Goal: Transaction & Acquisition: Purchase product/service

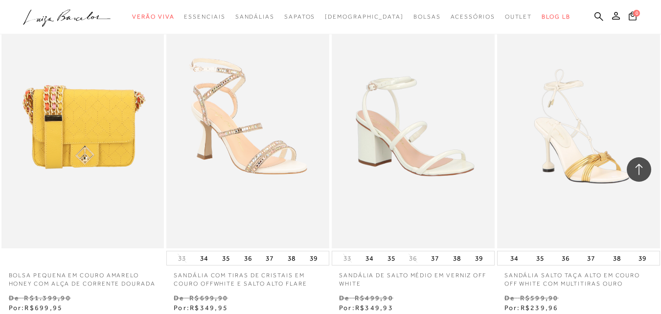
scroll to position [1810, 0]
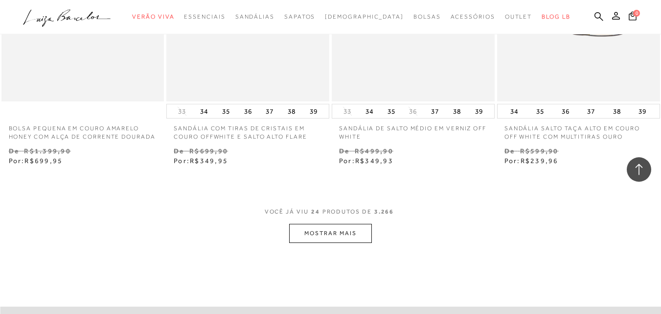
click at [335, 242] on button "MOSTRAR MAIS" at bounding box center [330, 233] width 82 height 19
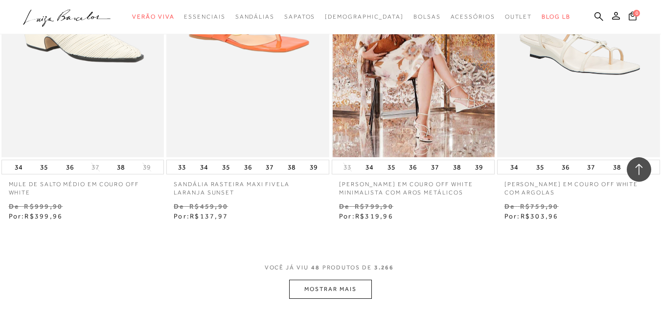
scroll to position [3766, 0]
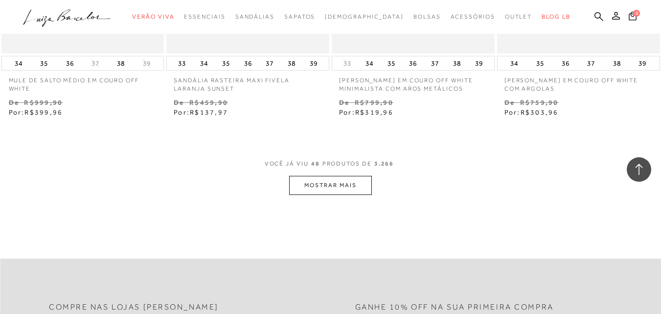
click at [354, 192] on button "MOSTRAR MAIS" at bounding box center [330, 185] width 82 height 19
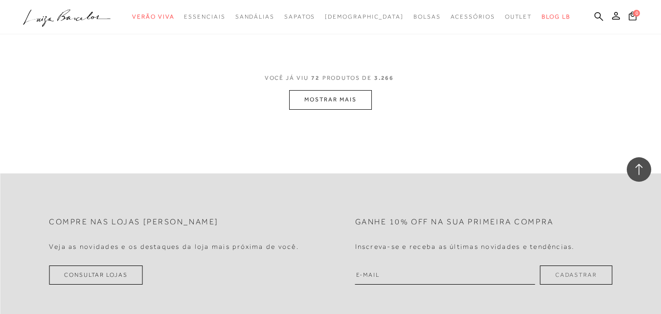
scroll to position [5821, 0]
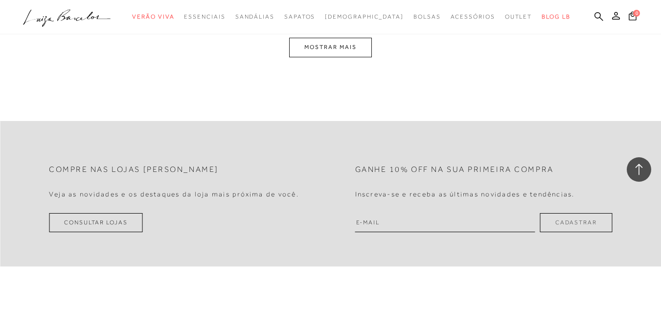
click at [335, 38] on span "VOCÊ JÁ VIU 72 PRODUTOS DE 3.266" at bounding box center [331, 29] width 132 height 18
click at [337, 54] on button "MOSTRAR MAIS" at bounding box center [330, 47] width 82 height 19
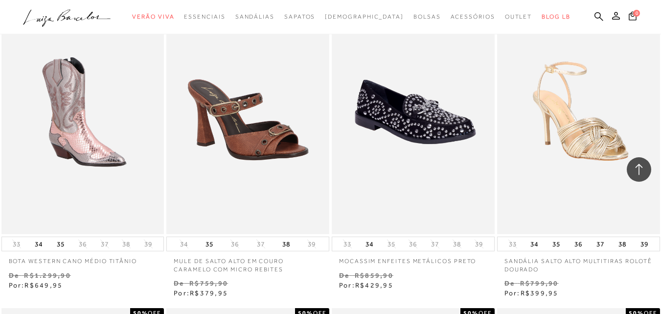
scroll to position [7738, 0]
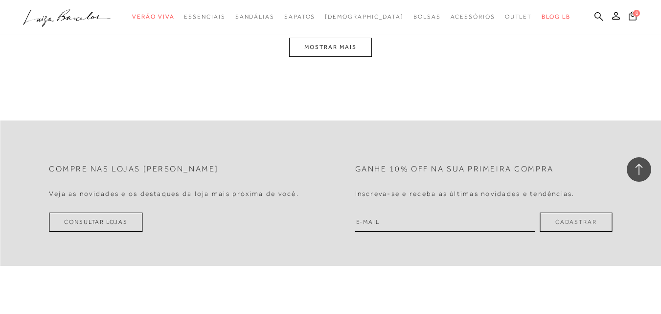
drag, startPoint x: 338, startPoint y: 54, endPoint x: 343, endPoint y: 55, distance: 5.0
click at [343, 55] on button "MOSTRAR MAIS" at bounding box center [330, 47] width 82 height 19
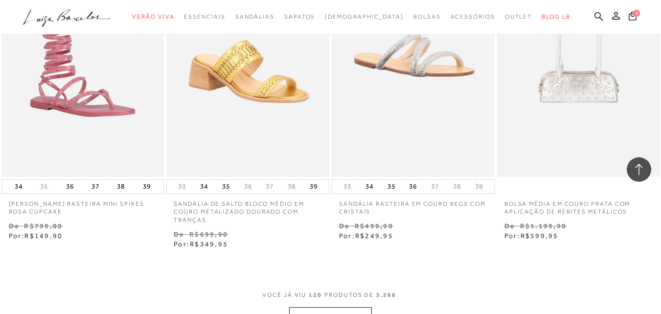
scroll to position [9549, 0]
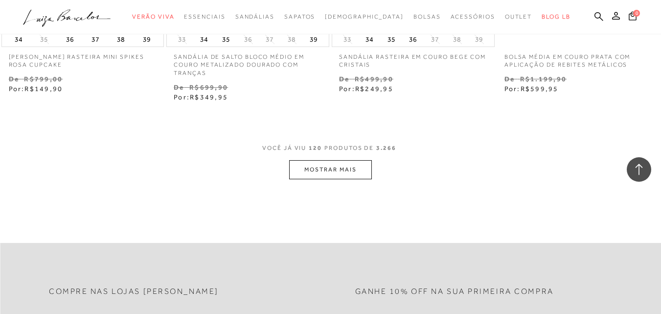
click at [331, 164] on button "MOSTRAR MAIS" at bounding box center [330, 169] width 82 height 19
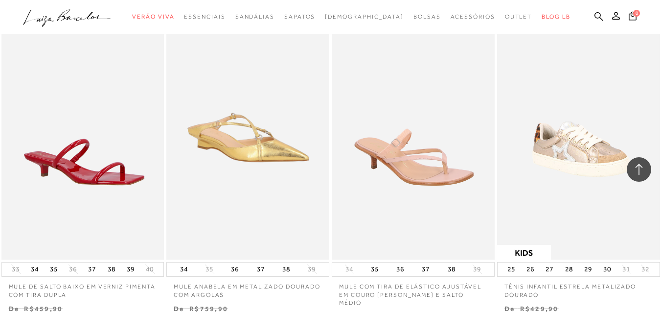
scroll to position [11456, 0]
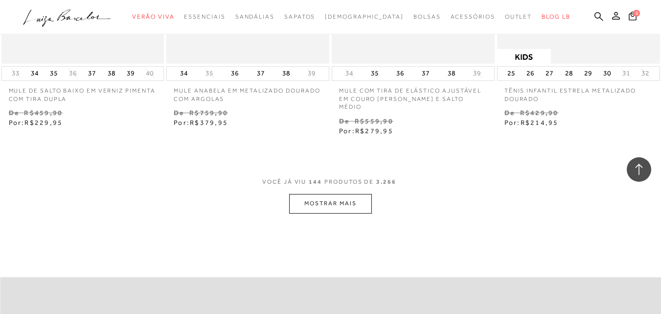
click at [328, 194] on button "MOSTRAR MAIS" at bounding box center [330, 203] width 82 height 19
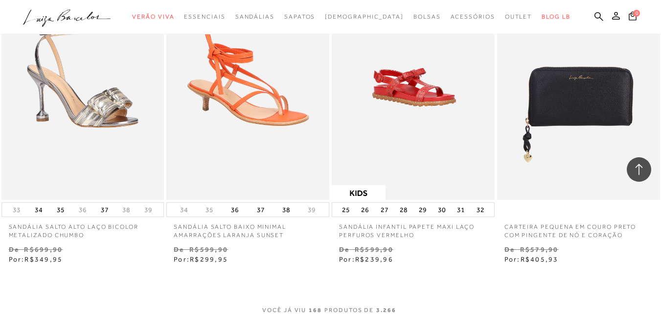
scroll to position [13364, 0]
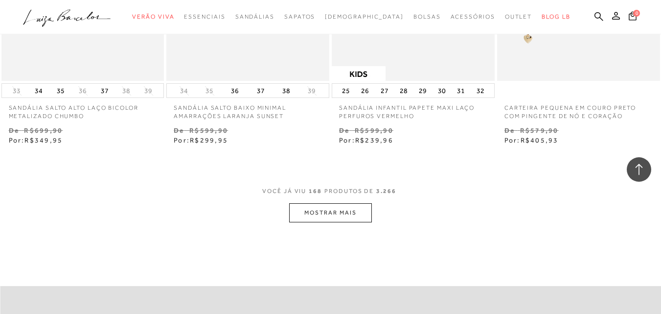
click at [328, 203] on button "MOSTRAR MAIS" at bounding box center [330, 212] width 82 height 19
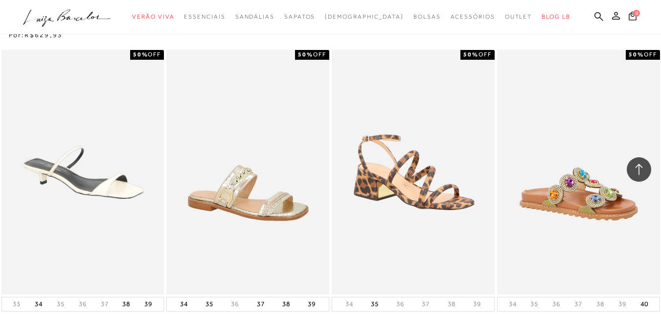
scroll to position [15272, 0]
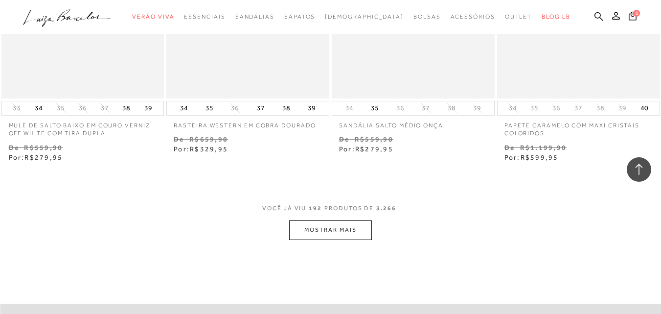
click at [330, 220] on button "MOSTRAR MAIS" at bounding box center [330, 229] width 82 height 19
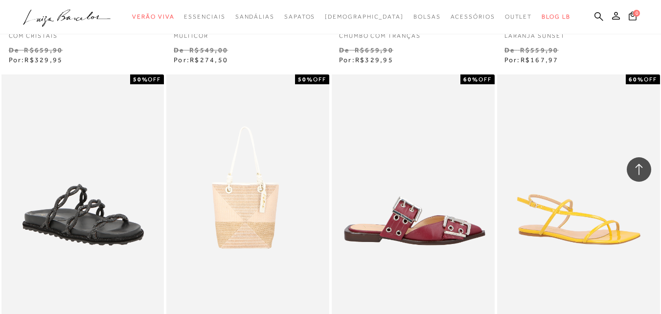
scroll to position [16201, 0]
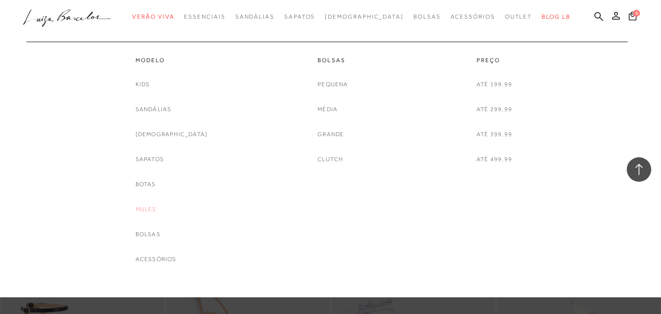
click at [157, 208] on link "Mules" at bounding box center [145, 209] width 21 height 10
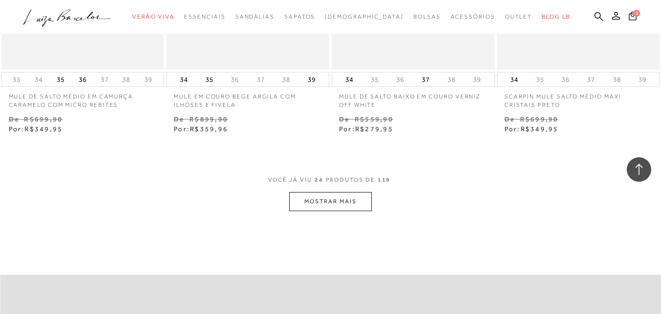
scroll to position [1859, 0]
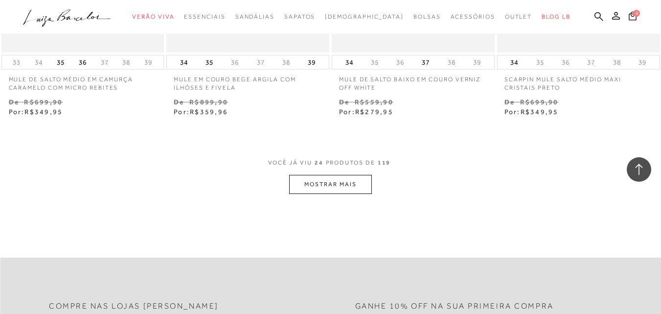
click at [347, 181] on button "MOSTRAR MAIS" at bounding box center [330, 184] width 82 height 19
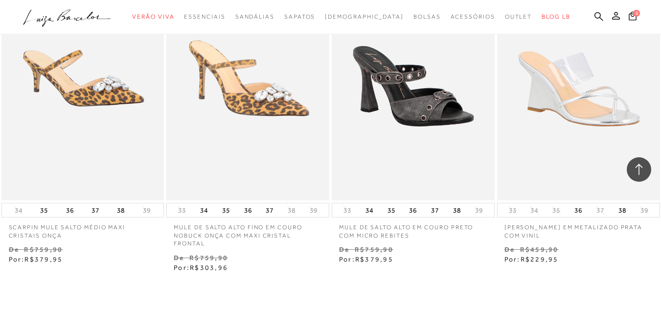
scroll to position [3815, 0]
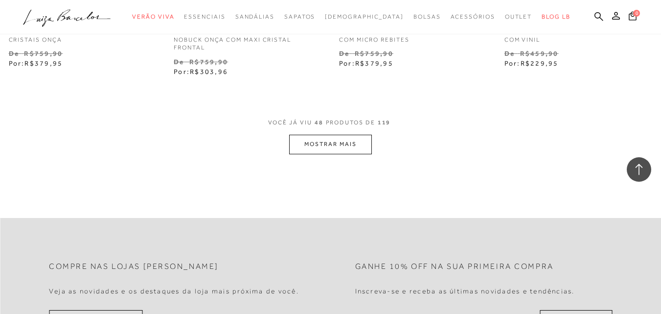
click at [336, 137] on button "MOSTRAR MAIS" at bounding box center [330, 144] width 82 height 19
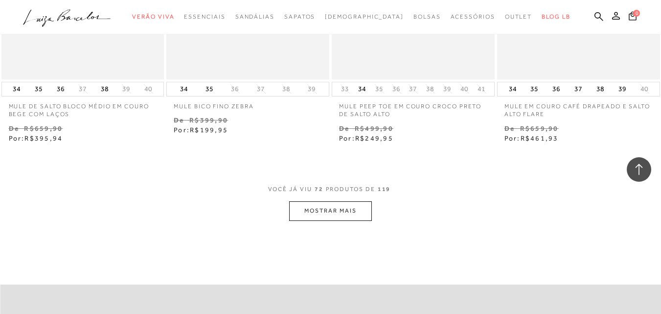
scroll to position [5674, 0]
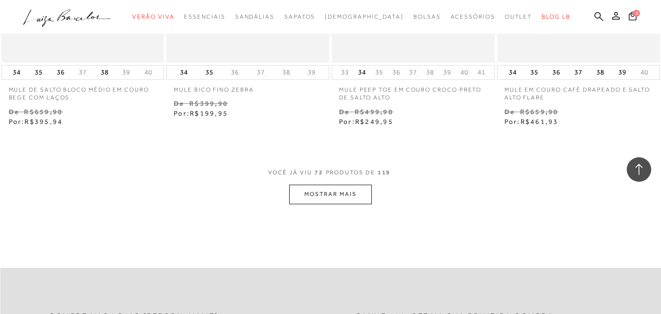
click at [341, 184] on button "MOSTRAR MAIS" at bounding box center [330, 193] width 82 height 19
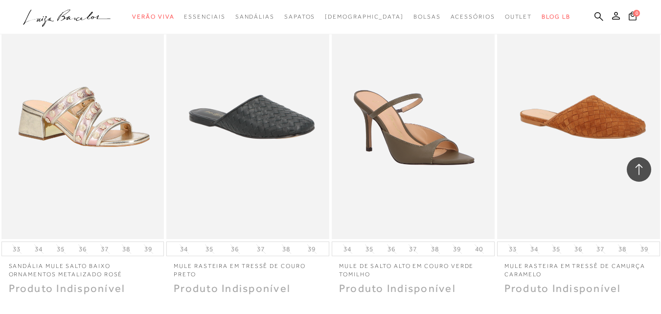
scroll to position [7484, 0]
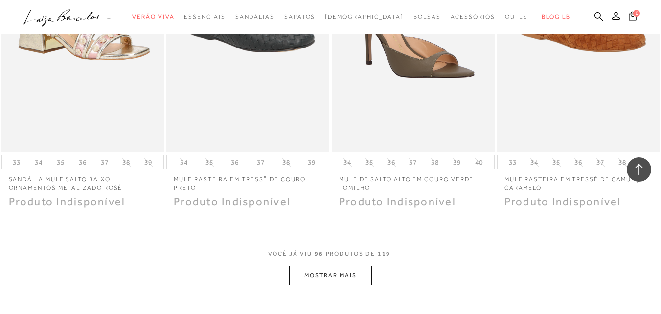
click at [345, 266] on button "MOSTRAR MAIS" at bounding box center [330, 275] width 82 height 19
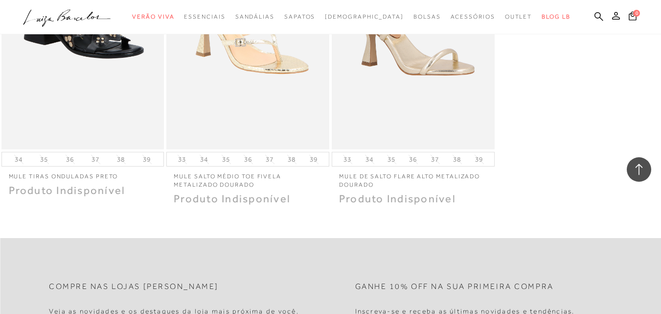
scroll to position [0, 0]
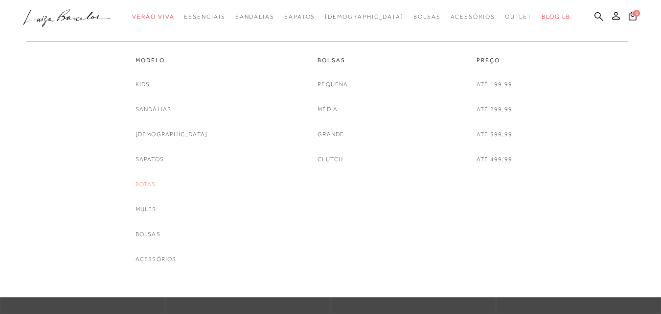
click at [156, 184] on link "Botas" at bounding box center [145, 184] width 21 height 10
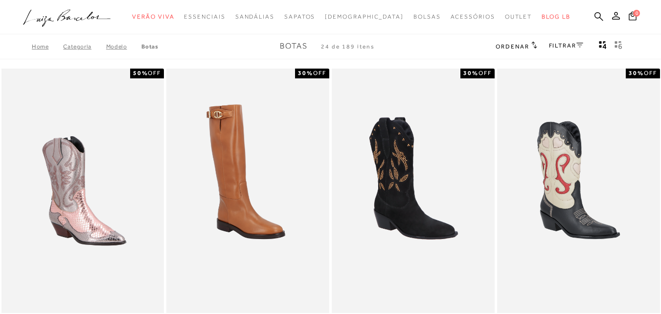
click at [567, 45] on link "FILTRAR" at bounding box center [566, 45] width 34 height 7
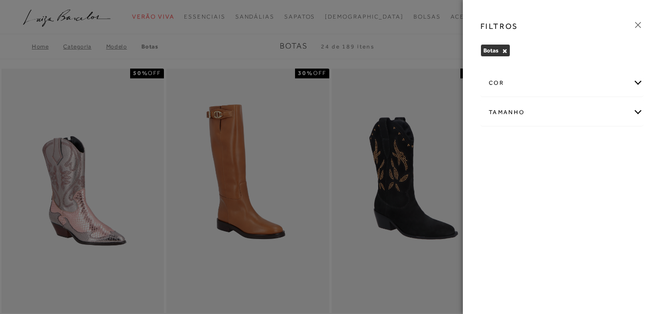
click at [639, 108] on div "Tamanho" at bounding box center [562, 112] width 162 height 26
click at [495, 145] on span "33" at bounding box center [496, 143] width 14 height 7
click at [495, 145] on input "33" at bounding box center [492, 145] width 10 height 10
checkbox input "true"
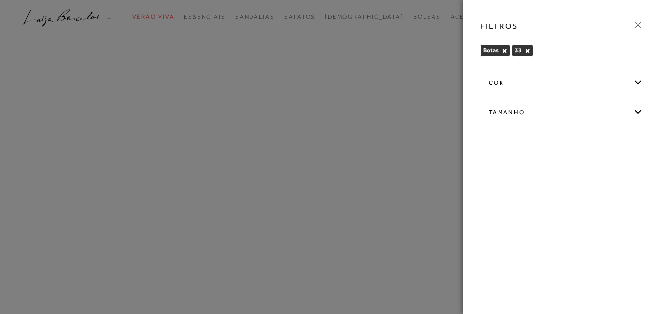
click at [641, 110] on div "Tamanho" at bounding box center [562, 112] width 162 height 26
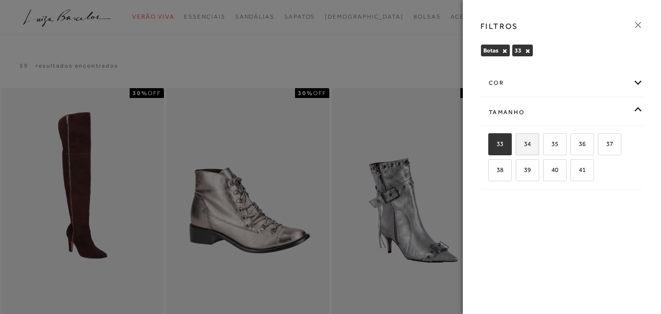
click at [527, 144] on span "34" at bounding box center [524, 143] width 14 height 7
click at [524, 144] on input "34" at bounding box center [519, 145] width 10 height 10
checkbox input "true"
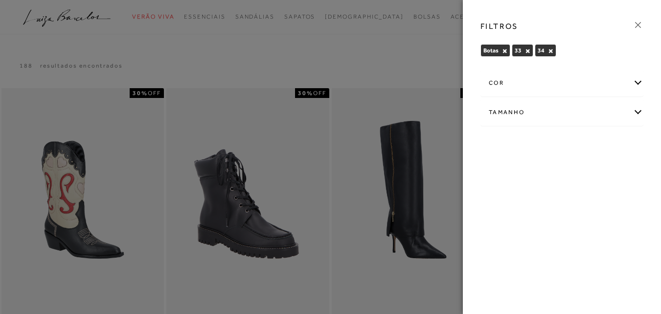
click at [638, 21] on icon at bounding box center [637, 25] width 11 height 11
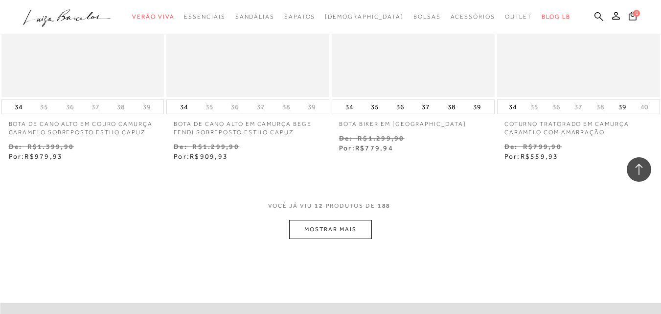
scroll to position [880, 0]
click at [338, 219] on button "MOSTRAR MAIS" at bounding box center [330, 228] width 82 height 19
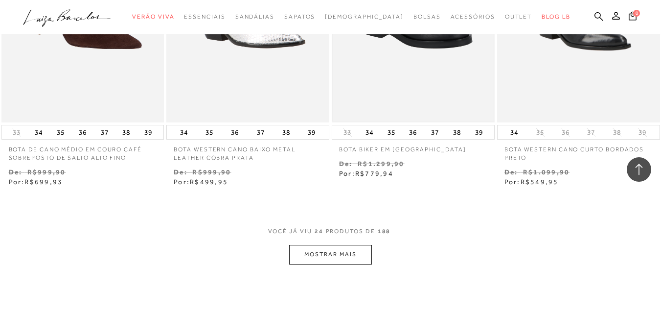
scroll to position [1810, 0]
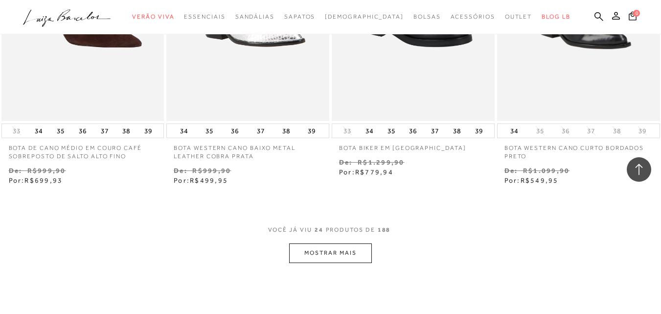
click at [341, 247] on button "MOSTRAR MAIS" at bounding box center [330, 252] width 82 height 19
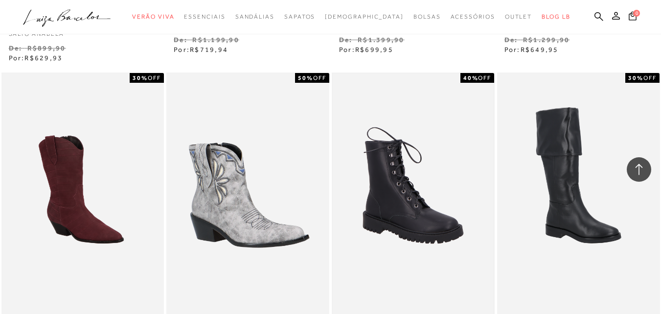
scroll to position [2348, 0]
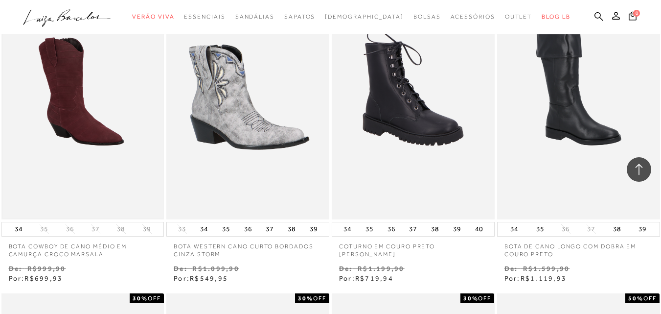
click at [78, 113] on img at bounding box center [82, 96] width 161 height 241
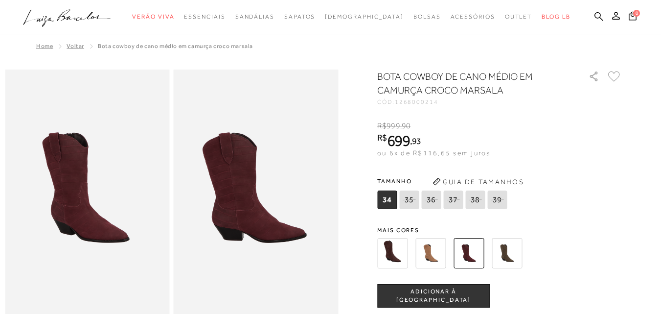
click at [433, 252] on img at bounding box center [430, 253] width 30 height 30
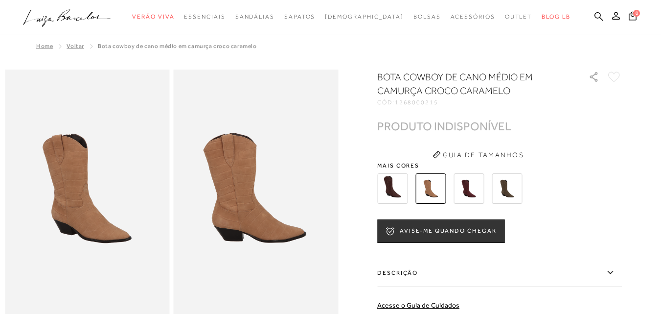
click at [477, 178] on img at bounding box center [468, 188] width 30 height 30
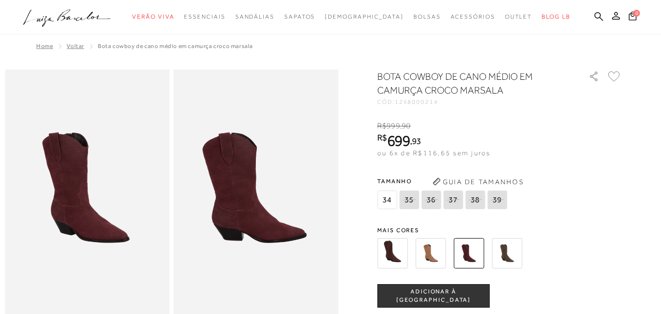
click at [506, 219] on div "BOTA COWBOY DE CANO MÉDIO EM CAMURÇA CROCO MARSALA CÓD: 1268000214 × É necessár…" at bounding box center [499, 286] width 245 height 434
click at [514, 253] on img at bounding box center [507, 253] width 30 height 30
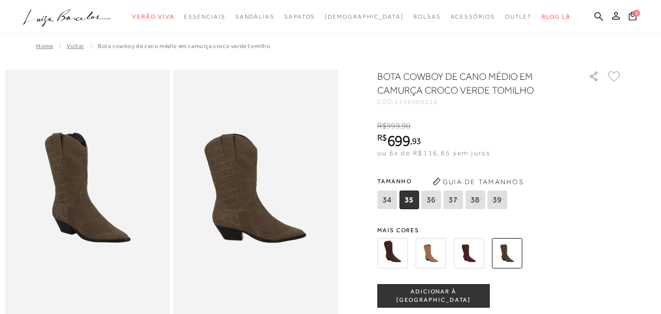
click at [384, 206] on span "34" at bounding box center [387, 199] width 20 height 19
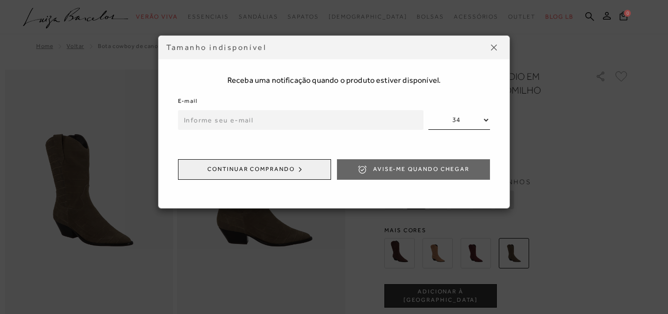
click at [493, 39] on div "Tamanho indisponível" at bounding box center [333, 47] width 351 height 23
click at [493, 50] on button at bounding box center [494, 48] width 16 height 16
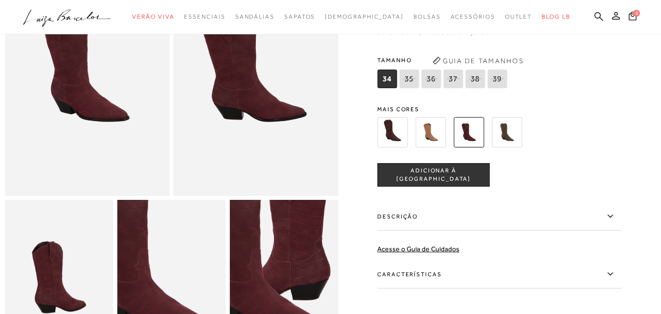
scroll to position [147, 0]
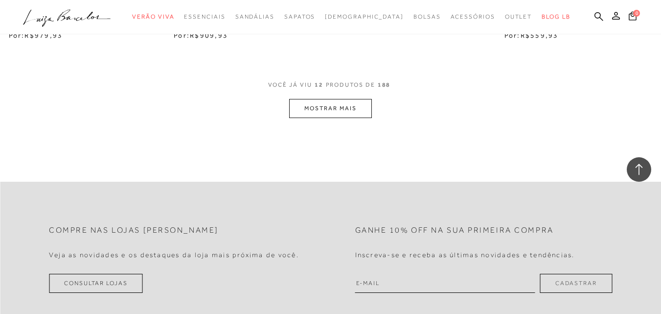
scroll to position [1027, 0]
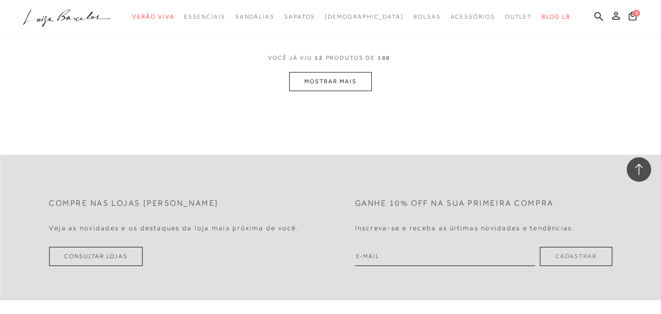
click at [332, 72] on button "MOSTRAR MAIS" at bounding box center [330, 81] width 82 height 19
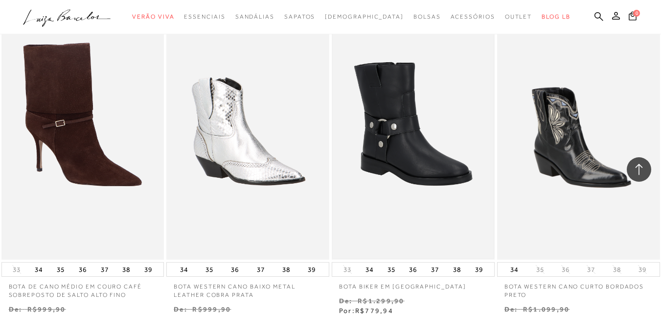
scroll to position [1810, 0]
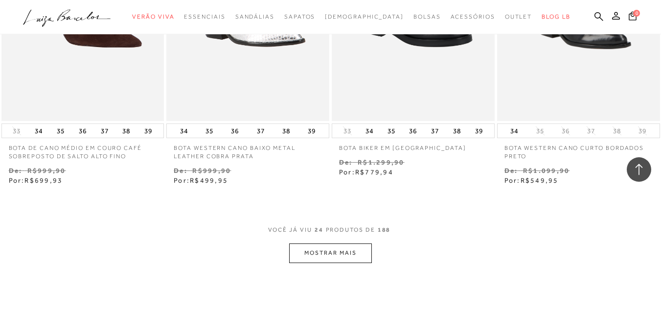
click at [348, 247] on button "MOSTRAR MAIS" at bounding box center [330, 252] width 82 height 19
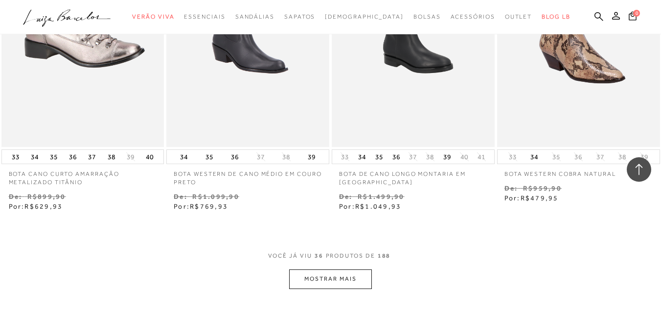
scroll to position [2739, 0]
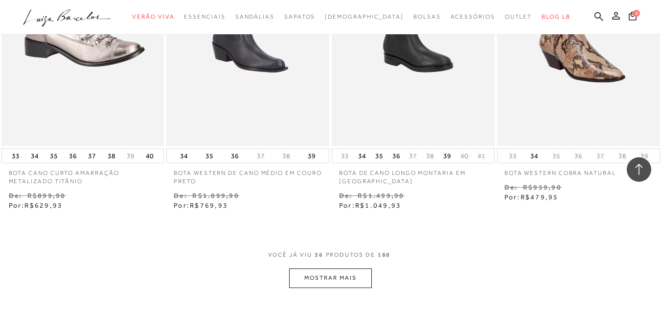
click at [334, 270] on button "MOSTRAR MAIS" at bounding box center [330, 277] width 82 height 19
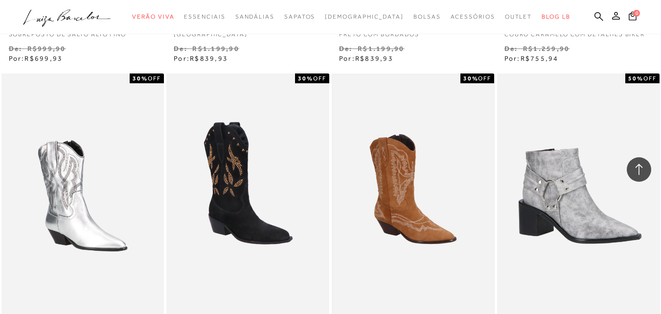
scroll to position [3718, 0]
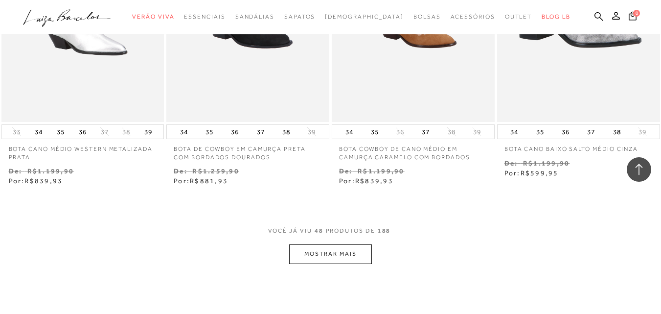
click at [323, 245] on button "MOSTRAR MAIS" at bounding box center [330, 253] width 82 height 19
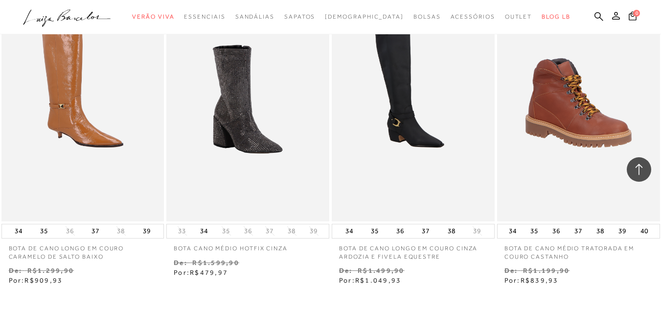
scroll to position [4696, 0]
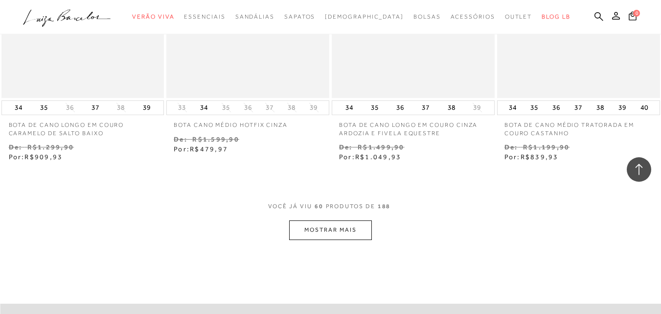
click at [348, 226] on button "MOSTRAR MAIS" at bounding box center [330, 229] width 82 height 19
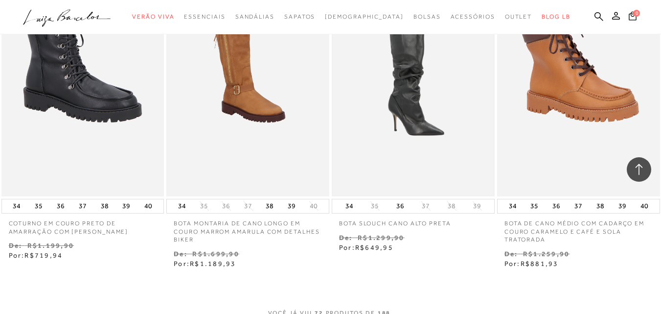
scroll to position [5674, 0]
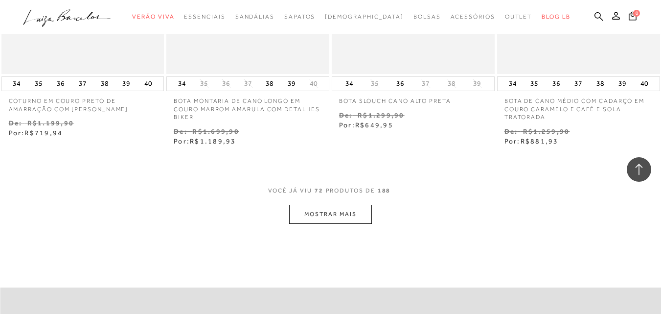
click at [341, 212] on button "MOSTRAR MAIS" at bounding box center [330, 213] width 82 height 19
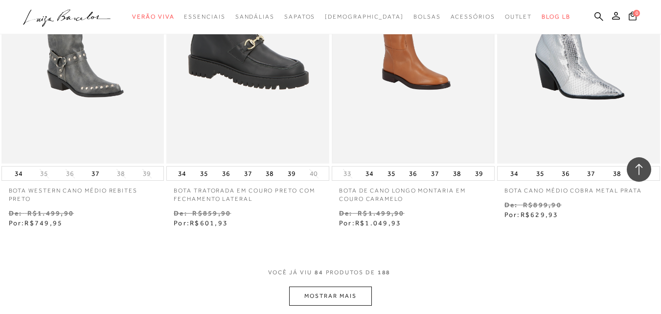
scroll to position [6604, 0]
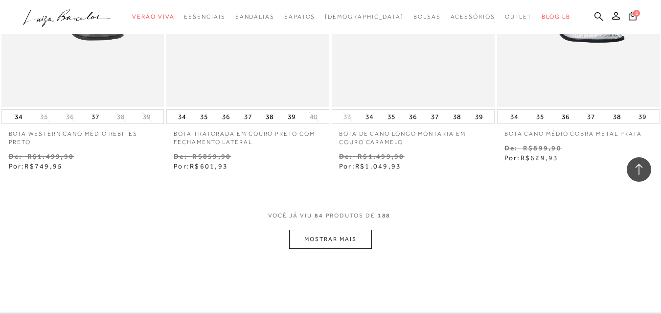
click at [328, 229] on button "MOSTRAR MAIS" at bounding box center [330, 238] width 82 height 19
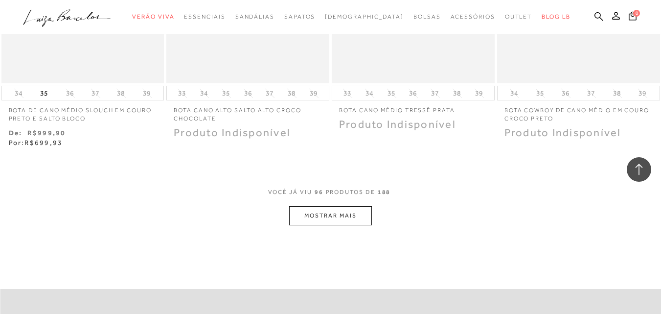
scroll to position [7582, 0]
click at [357, 216] on button "MOSTRAR MAIS" at bounding box center [330, 214] width 82 height 19
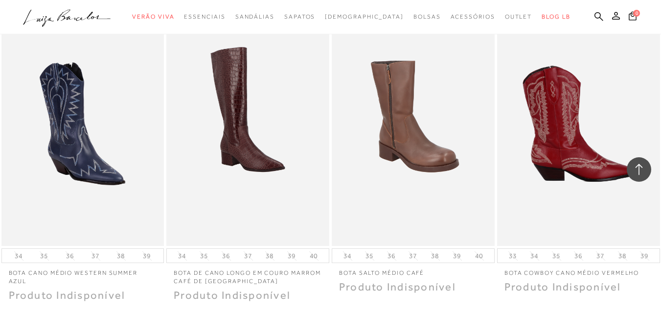
scroll to position [8560, 0]
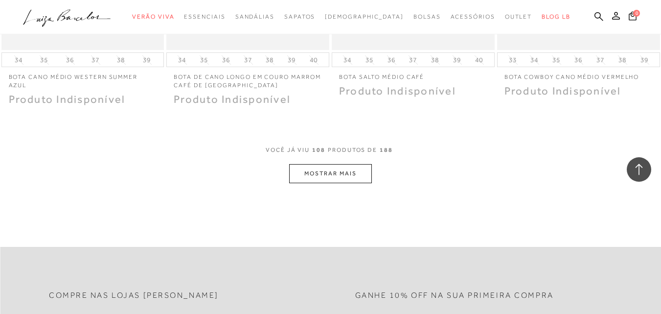
click at [314, 164] on button "MOSTRAR MAIS" at bounding box center [330, 173] width 82 height 19
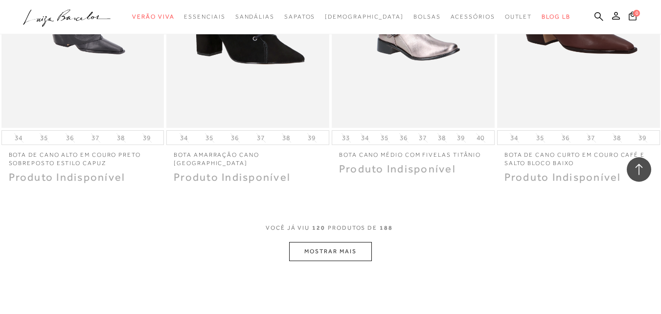
scroll to position [9490, 0]
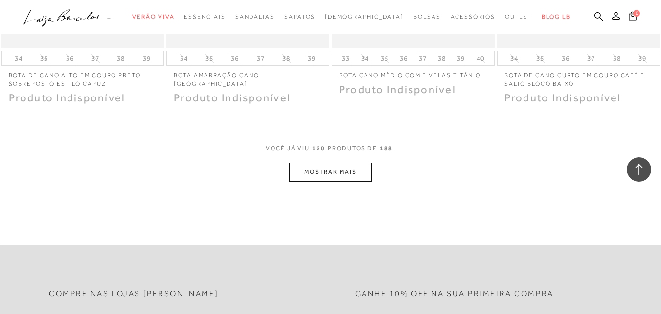
click at [344, 168] on button "MOSTRAR MAIS" at bounding box center [330, 171] width 82 height 19
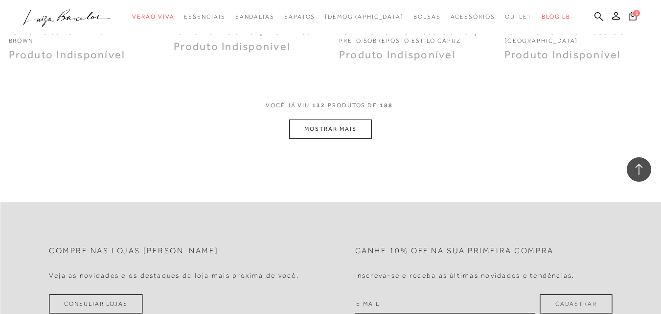
scroll to position [10517, 0]
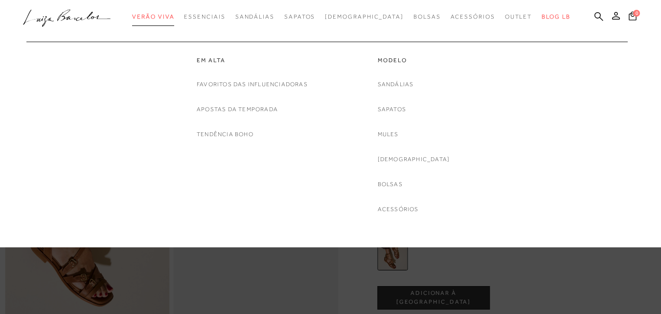
click at [174, 14] on span "Verão Viva" at bounding box center [153, 16] width 42 height 7
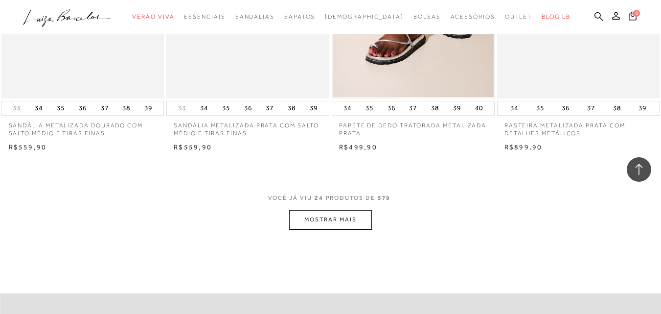
scroll to position [1859, 0]
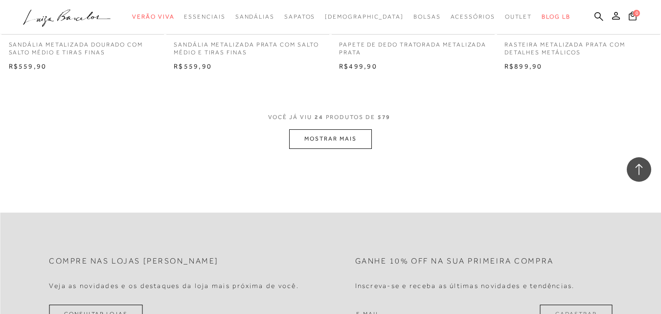
click at [327, 139] on button "MOSTRAR MAIS" at bounding box center [330, 138] width 82 height 19
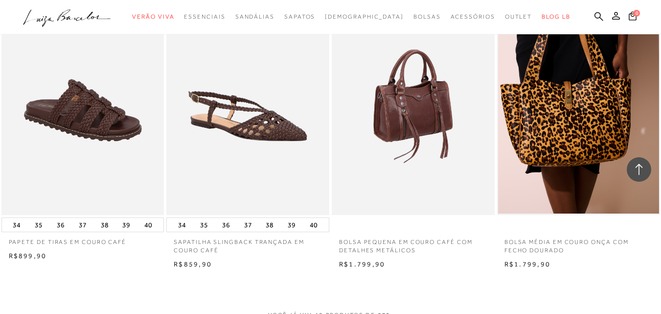
scroll to position [3620, 0]
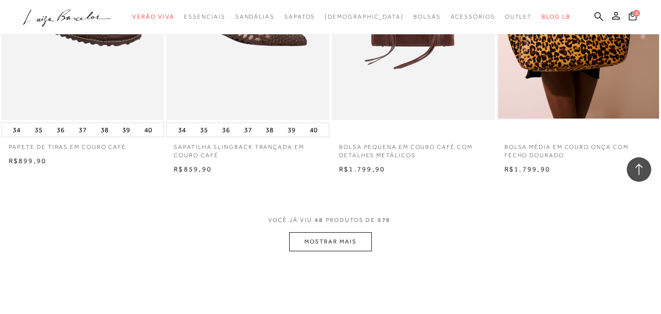
click at [357, 243] on button "MOSTRAR MAIS" at bounding box center [330, 241] width 82 height 19
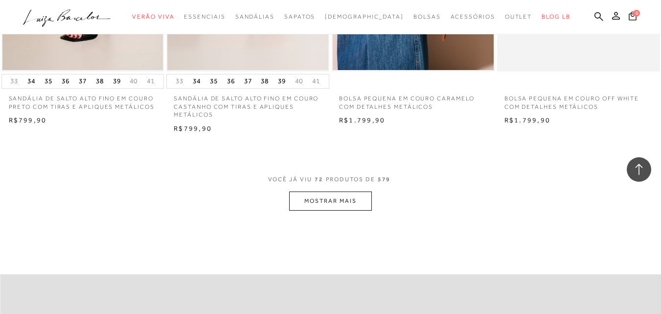
scroll to position [5527, 0]
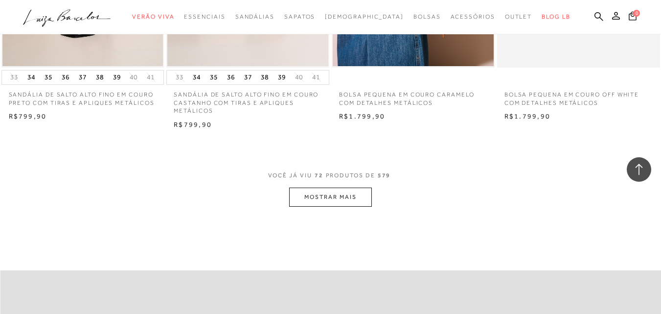
click at [326, 198] on button "MOSTRAR MAIS" at bounding box center [330, 196] width 82 height 19
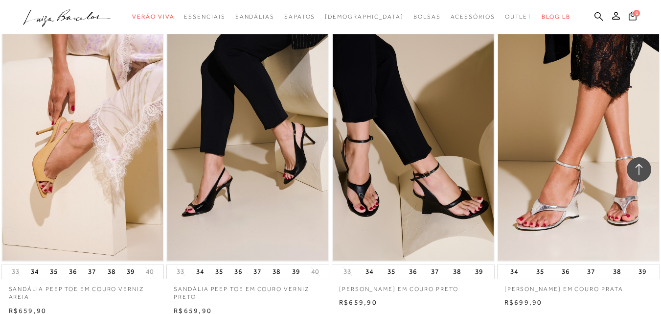
scroll to position [6604, 0]
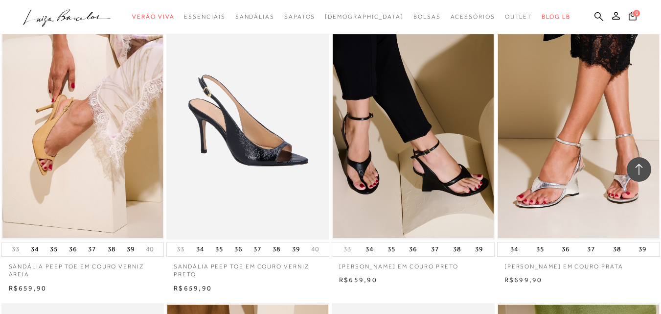
click at [266, 166] on img at bounding box center [248, 117] width 162 height 244
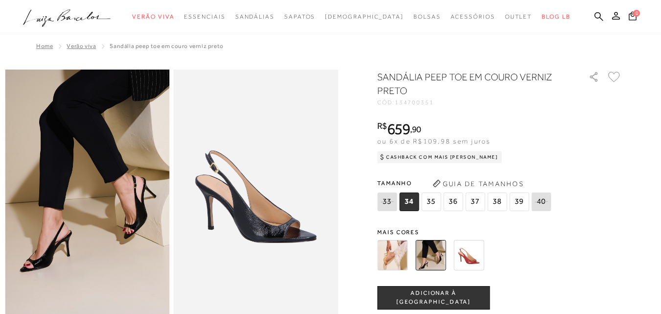
click at [394, 253] on img at bounding box center [392, 255] width 30 height 30
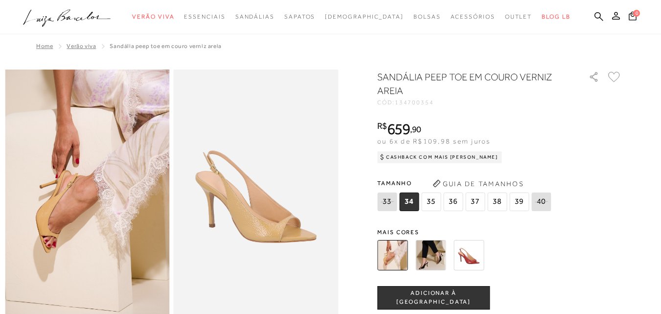
click at [436, 261] on img at bounding box center [430, 255] width 30 height 30
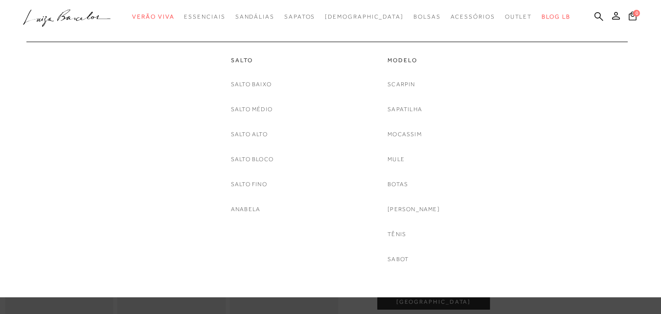
scroll to position [147, 0]
click at [403, 159] on link "Mule" at bounding box center [395, 159] width 17 height 10
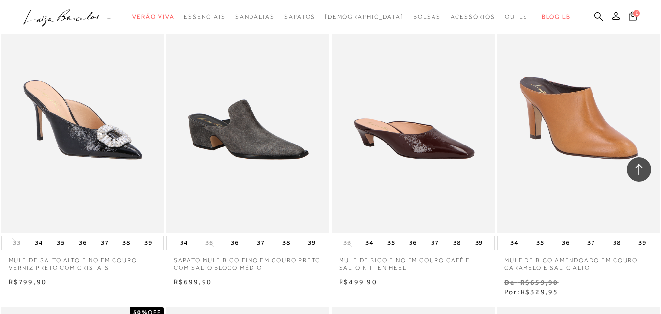
scroll to position [1027, 0]
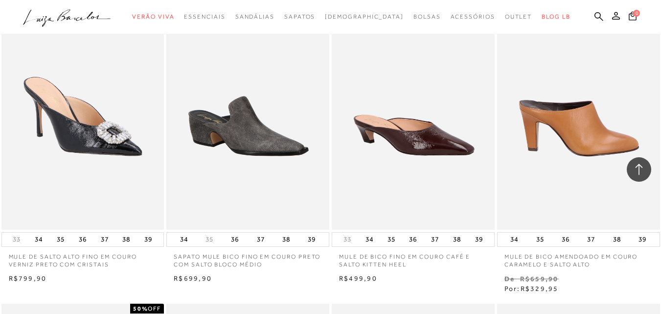
click at [581, 147] on img at bounding box center [579, 107] width 162 height 244
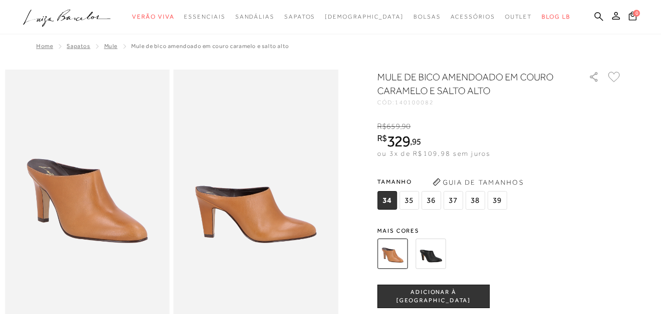
click at [433, 252] on img at bounding box center [430, 253] width 30 height 30
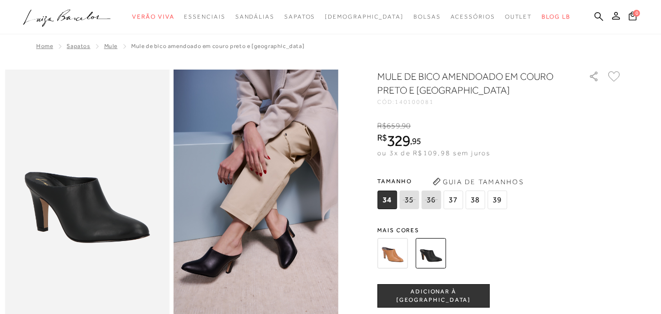
click at [395, 199] on span "34" at bounding box center [387, 199] width 20 height 19
